Goal: Check status: Check status

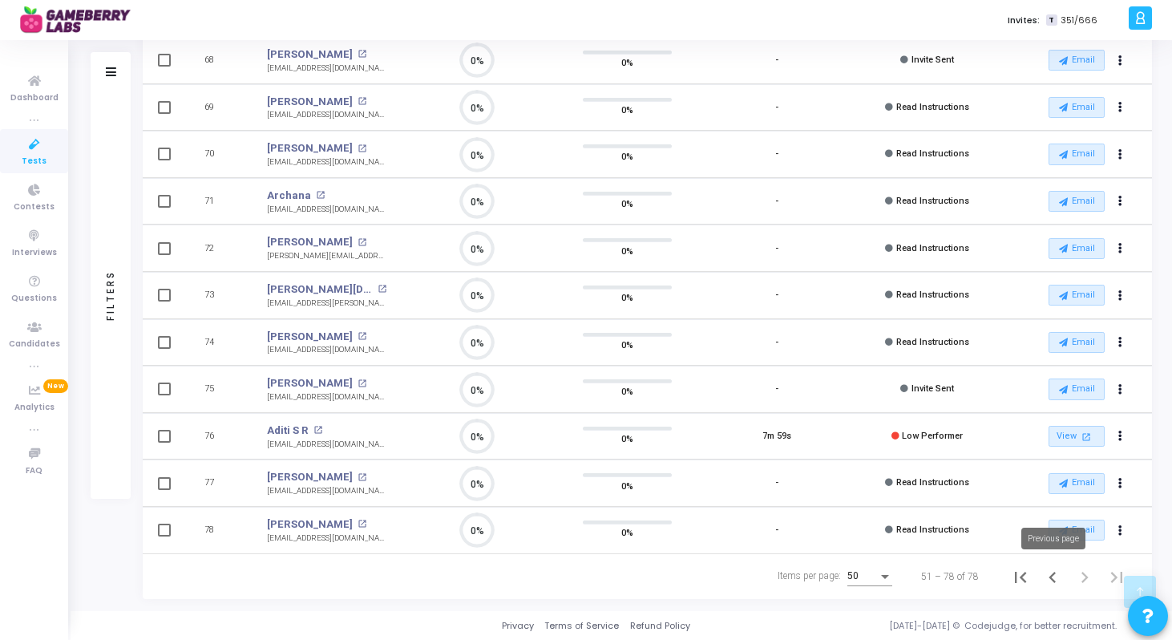
click at [1056, 575] on icon "Previous page" at bounding box center [1052, 577] width 22 height 22
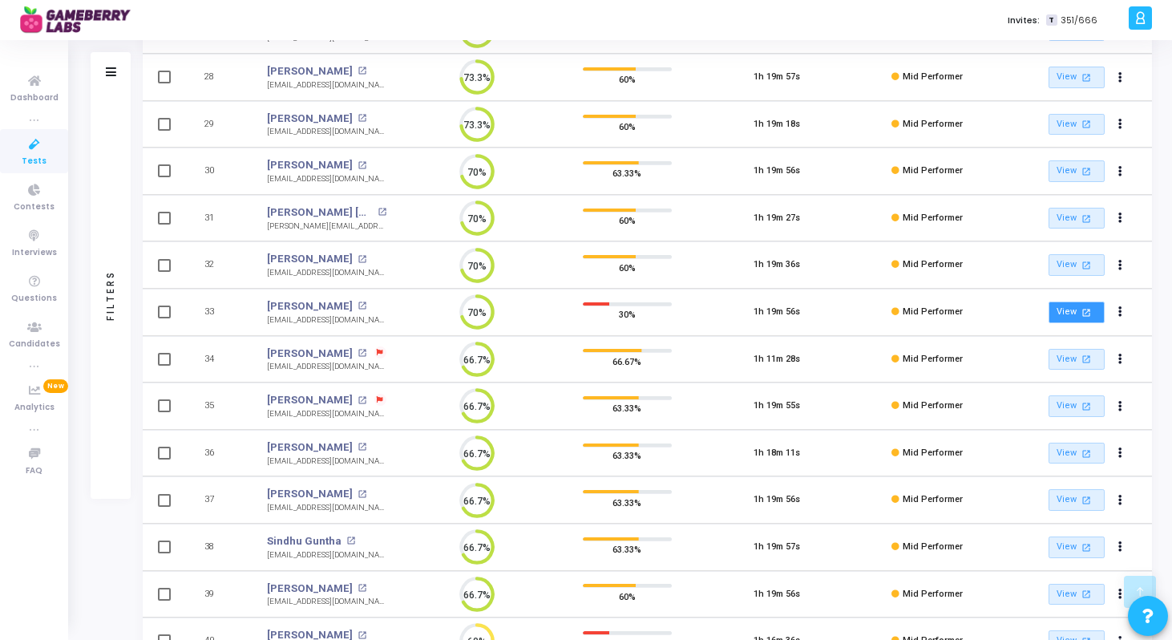
click at [1093, 312] on link "View open_in_new" at bounding box center [1077, 312] width 56 height 22
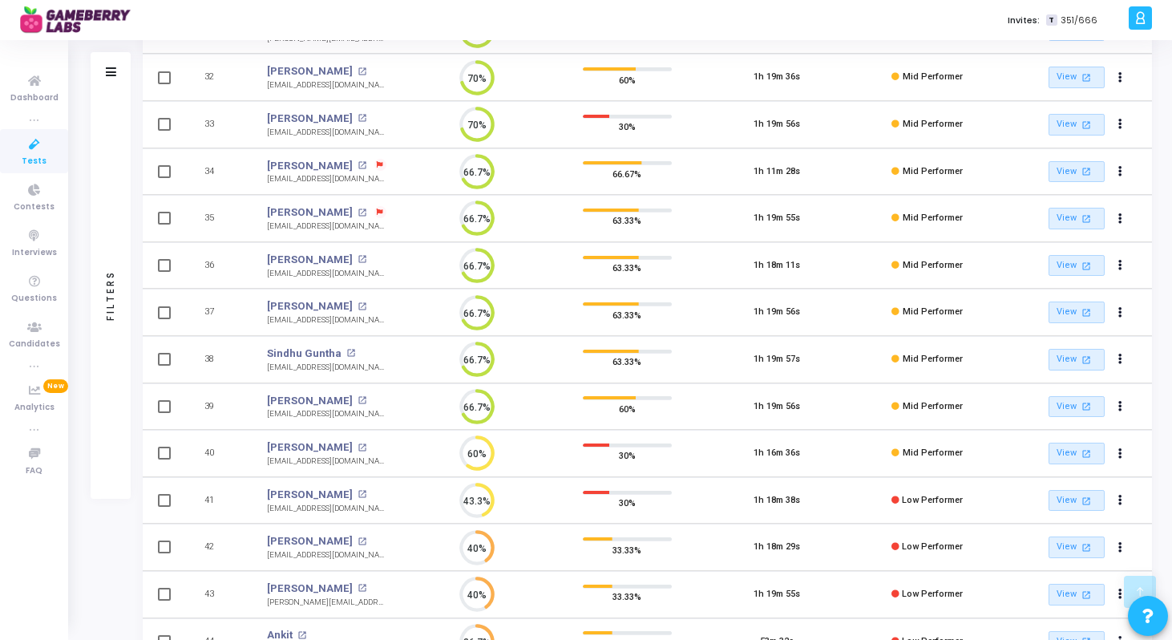
scroll to position [2031, 0]
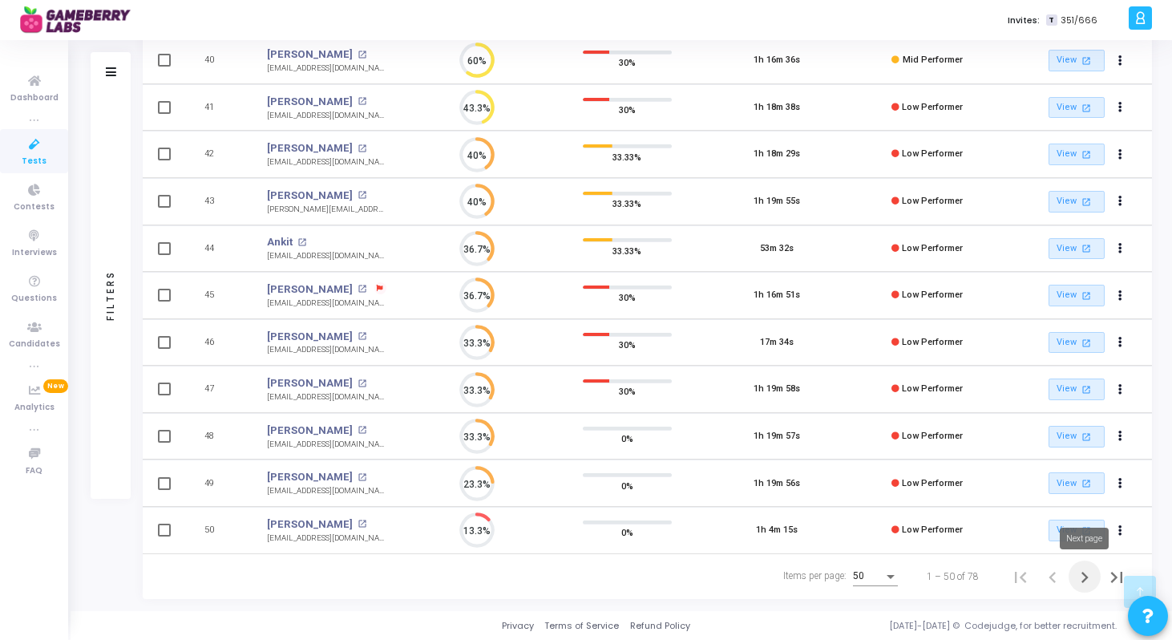
click at [1088, 580] on icon "Next page" at bounding box center [1084, 577] width 22 height 22
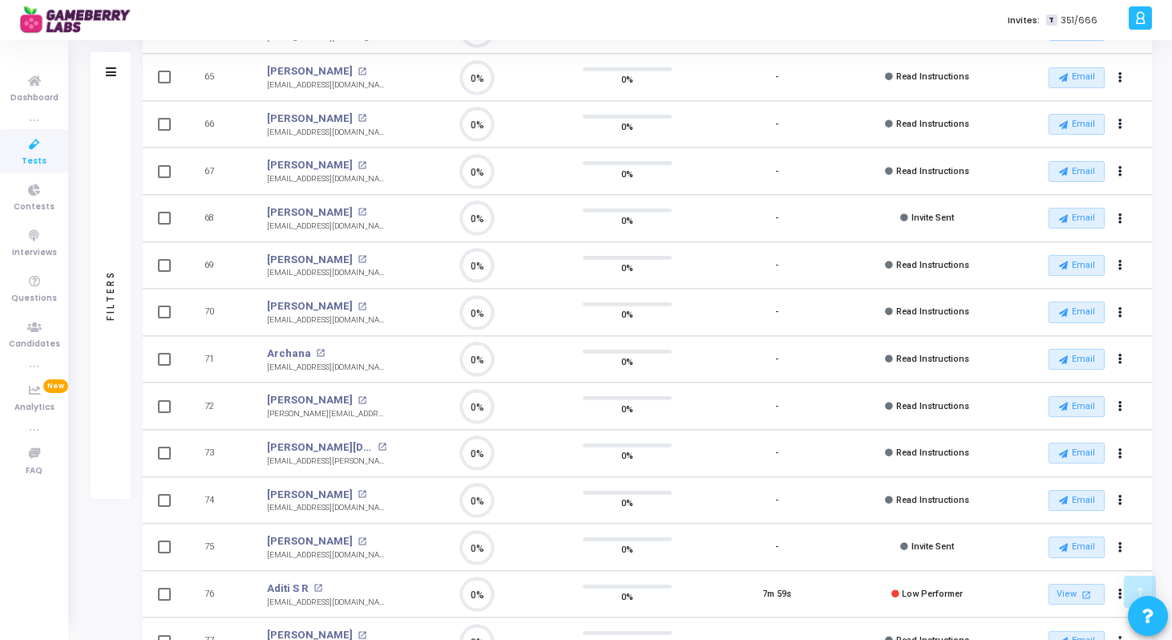
scroll to position [7, 0]
